Goal: Information Seeking & Learning: Stay updated

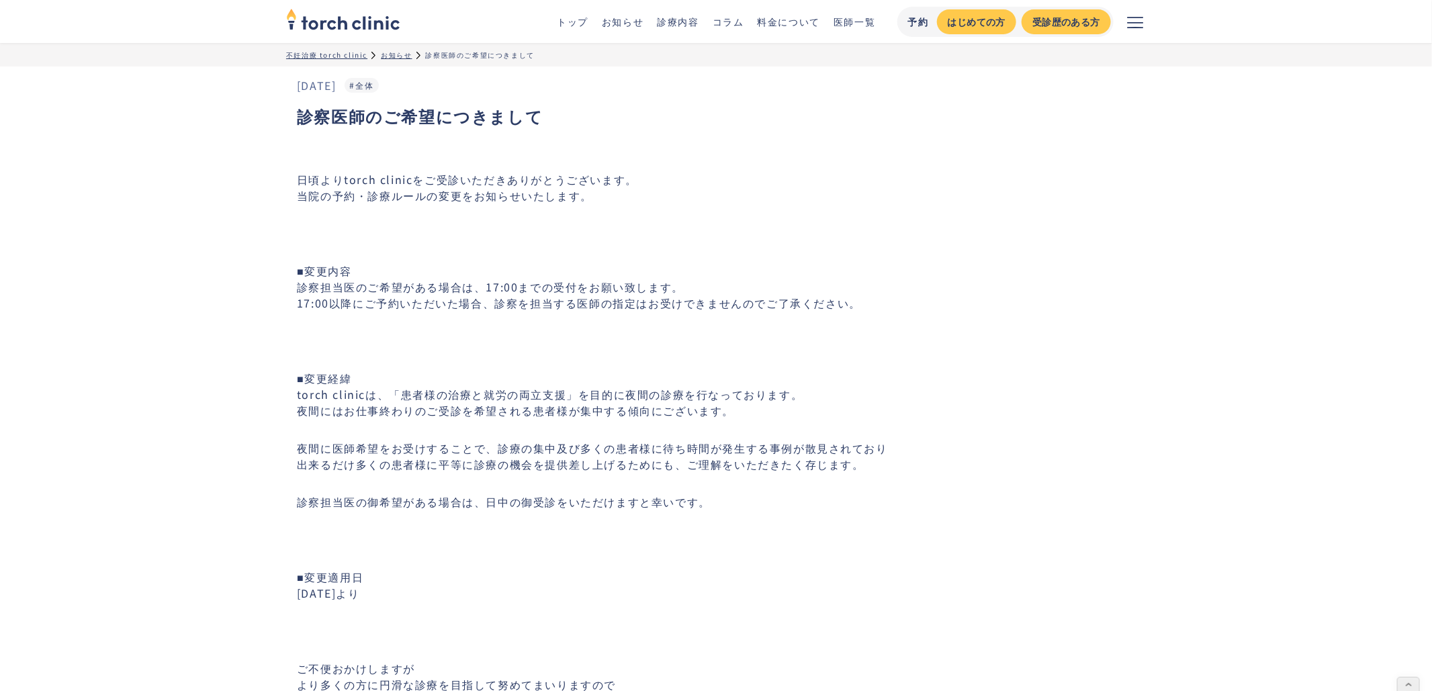
click at [397, 54] on div "お知らせ" at bounding box center [396, 55] width 31 height 10
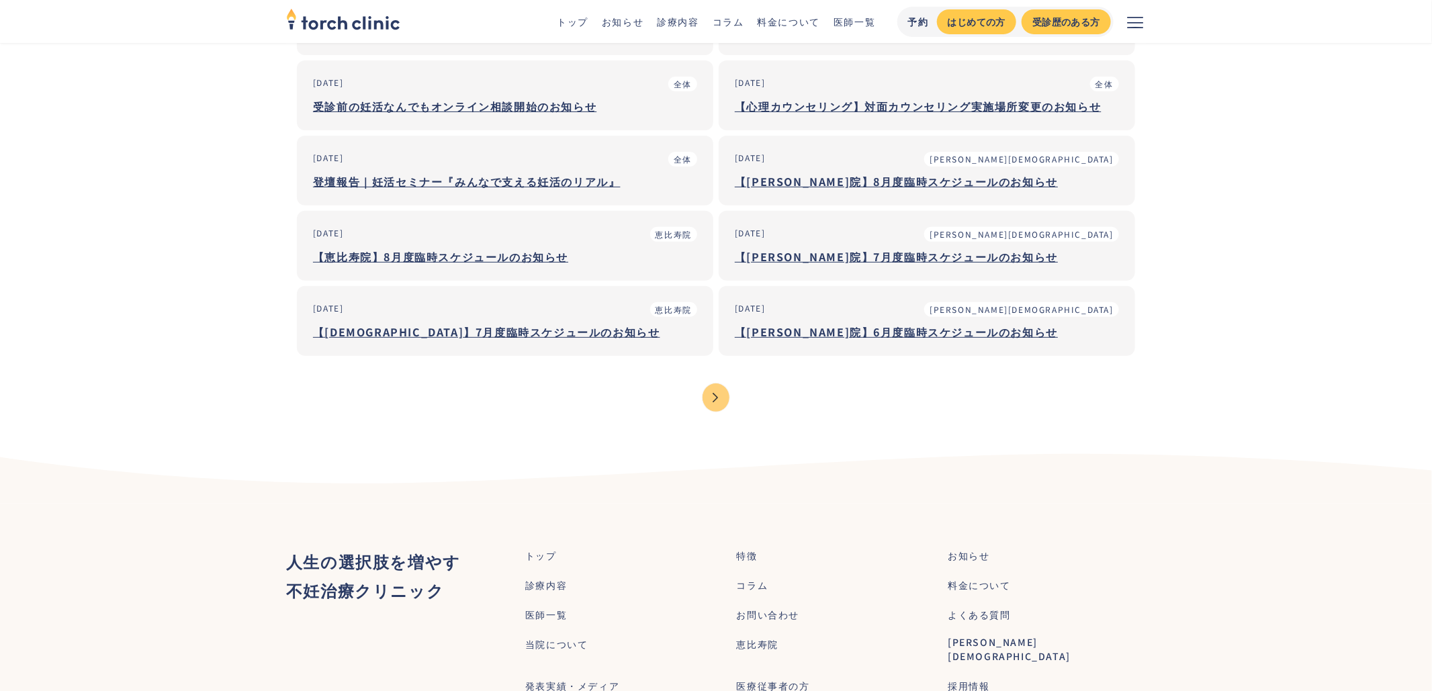
scroll to position [10, 0]
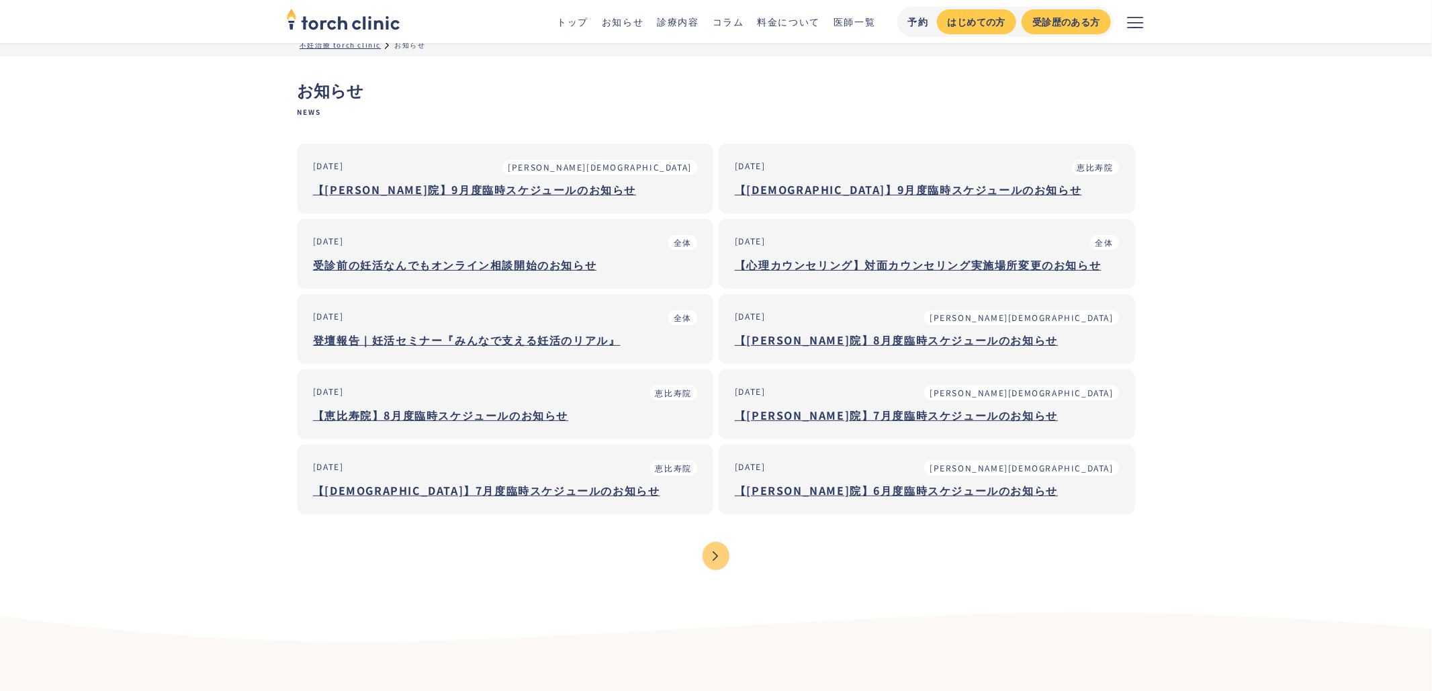
click at [710, 557] on div "Next Page" at bounding box center [716, 556] width 27 height 28
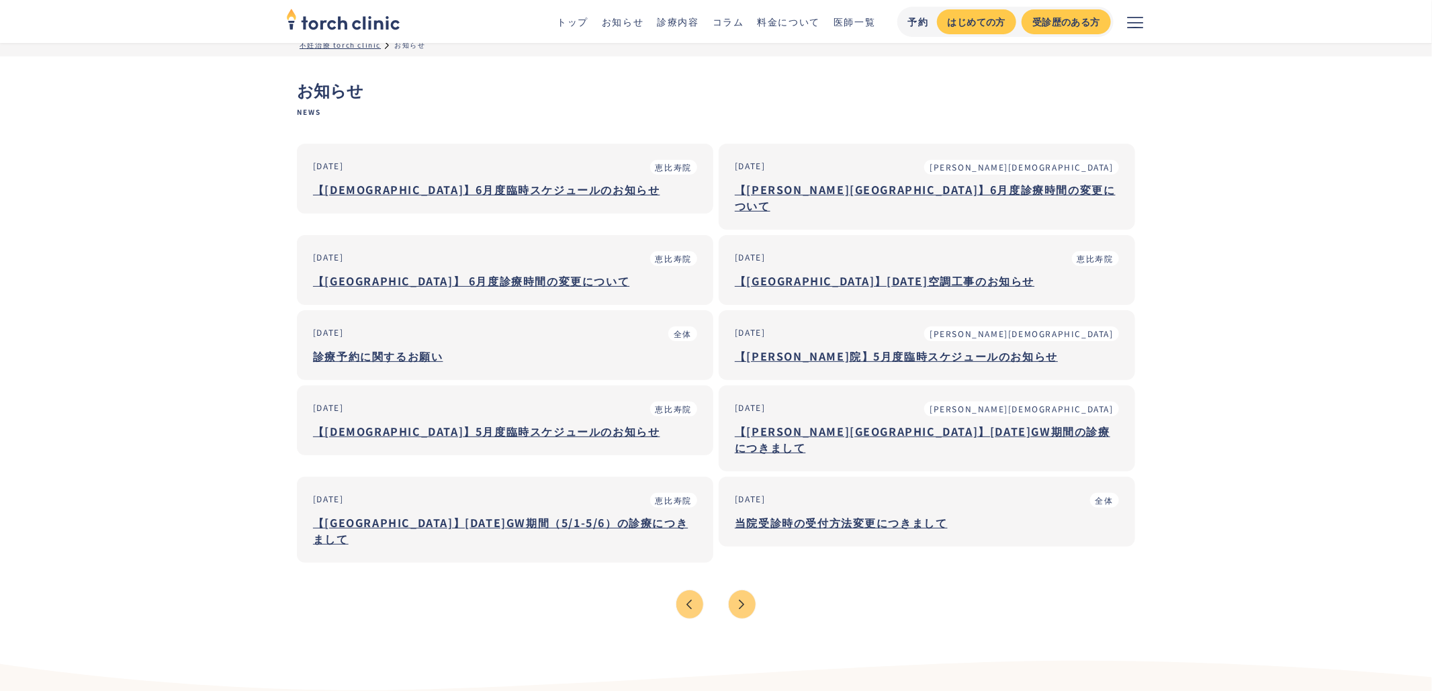
scroll to position [0, 0]
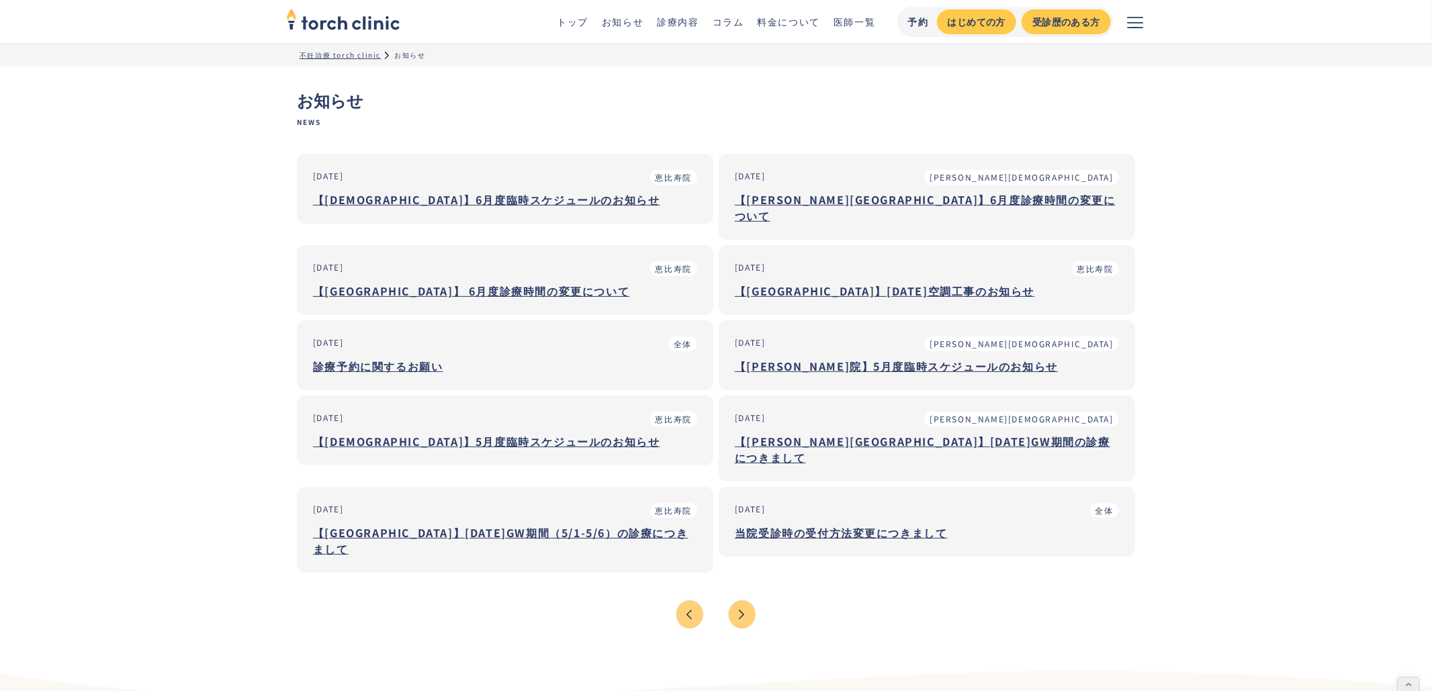
click at [678, 601] on div "Previous Page" at bounding box center [690, 615] width 27 height 28
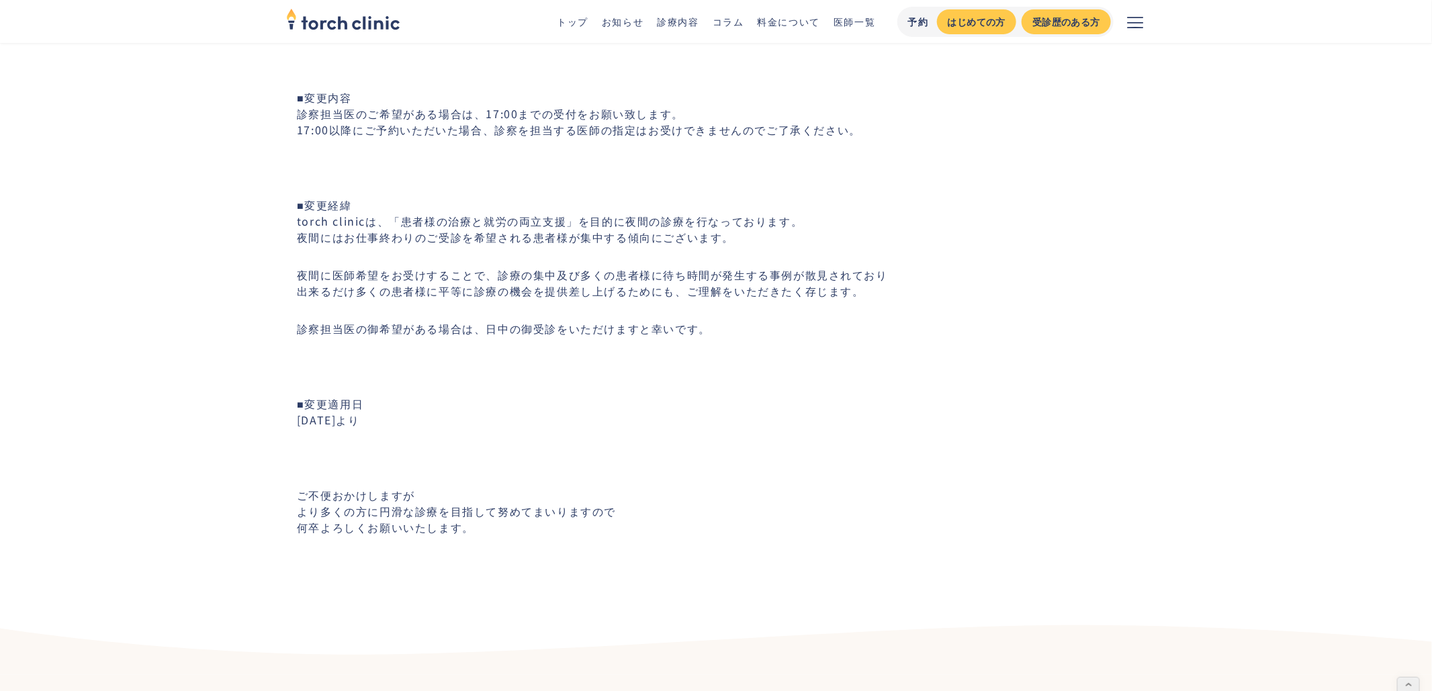
scroll to position [179, 0]
